Goal: Task Accomplishment & Management: Use online tool/utility

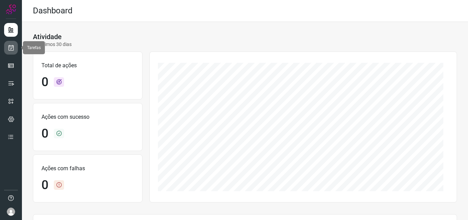
click at [12, 47] on icon at bounding box center [11, 47] width 7 height 7
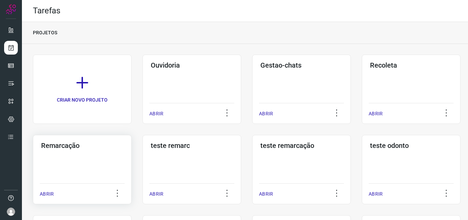
click at [143, 160] on div "Remarcação ABRIR" at bounding box center [192, 169] width 99 height 69
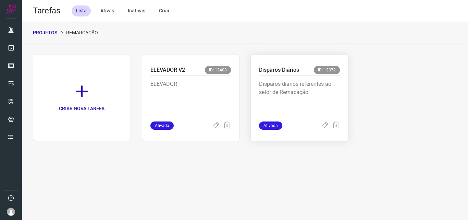
click at [320, 84] on p "Disparos diarios referentes ao setor de Remacação" at bounding box center [299, 97] width 81 height 34
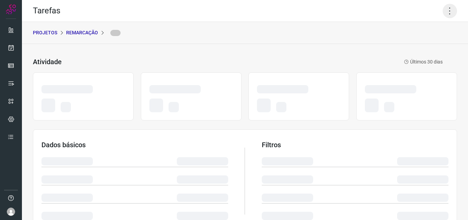
click at [448, 12] on icon at bounding box center [450, 11] width 14 height 14
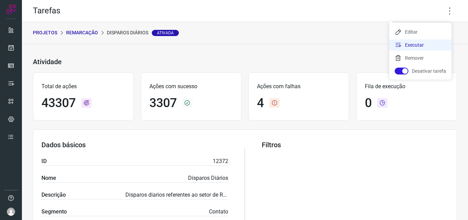
click at [427, 40] on li "Executar" at bounding box center [420, 44] width 62 height 11
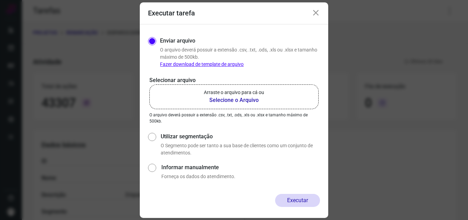
click at [243, 98] on b "Selecione o Arquivo" at bounding box center [234, 100] width 60 height 8
click at [0, 0] on input "Arraste o arquivo para cá ou Selecione o Arquivo" at bounding box center [0, 0] width 0 height 0
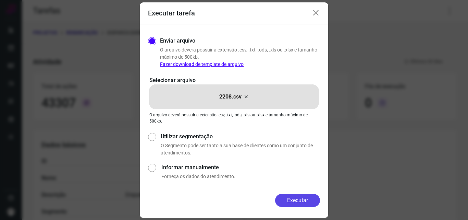
click at [304, 200] on button "Executar" at bounding box center [297, 200] width 45 height 13
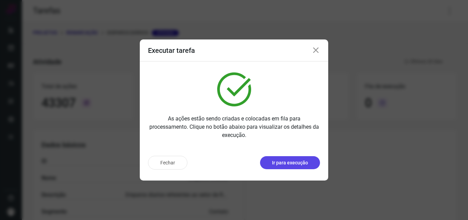
click at [284, 160] on p "Ir para execução" at bounding box center [290, 162] width 36 height 7
